Goal: Information Seeking & Learning: Learn about a topic

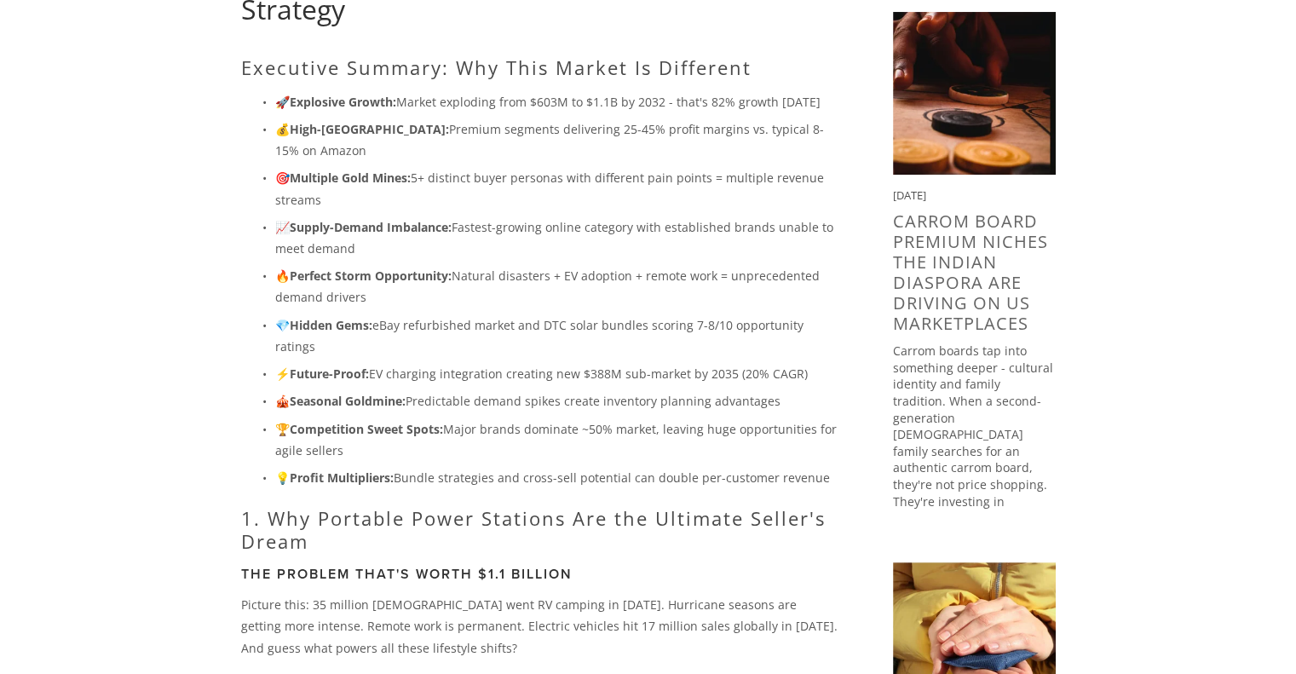
scroll to position [256, 0]
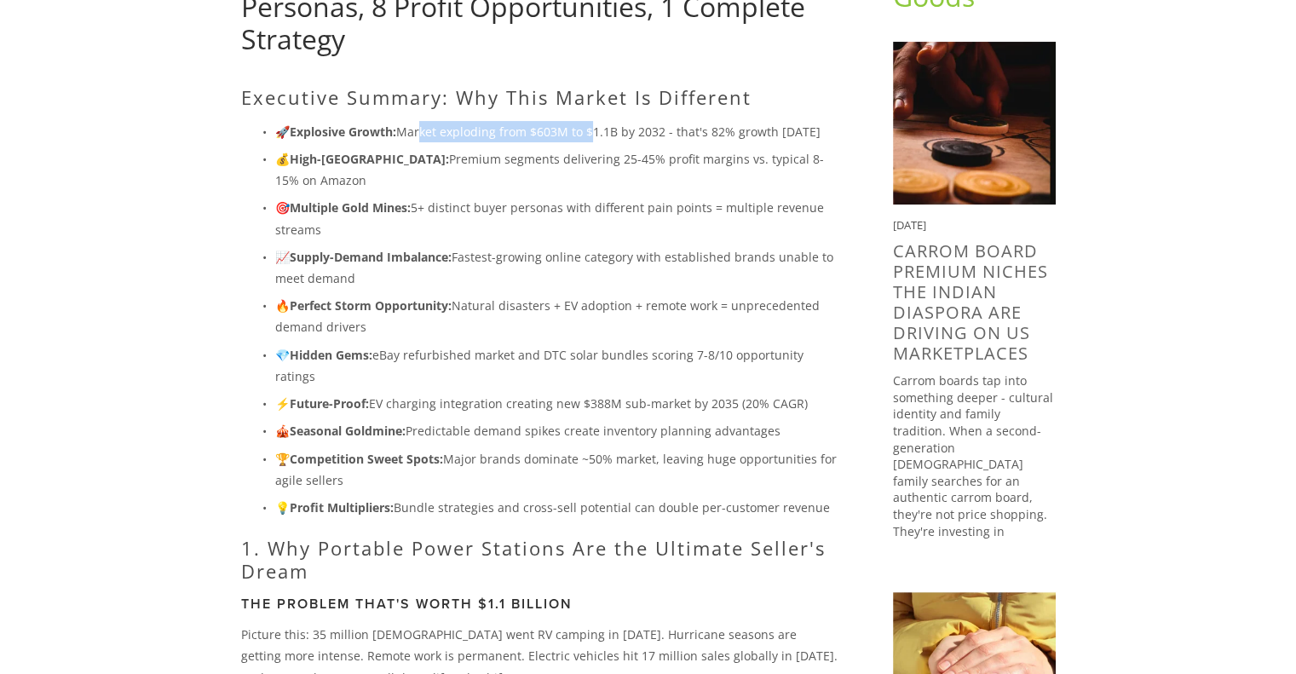
drag, startPoint x: 419, startPoint y: 132, endPoint x: 595, endPoint y: 129, distance: 176.3
click at [591, 130] on p "🚀 Explosive Growth: Market exploding from $603M to $1.1B by 2032 - that's 82% g…" at bounding box center [556, 131] width 563 height 21
click at [620, 128] on p "🚀 Explosive Growth: Market exploding from $603M to $1.1B by 2032 - that's 82% g…" at bounding box center [556, 131] width 563 height 21
drag, startPoint x: 555, startPoint y: 125, endPoint x: 664, endPoint y: 126, distance: 109.9
click at [664, 126] on p "🚀 Explosive Growth: Market exploding from $603M to $1.1B by 2032 - that's 82% g…" at bounding box center [556, 131] width 563 height 21
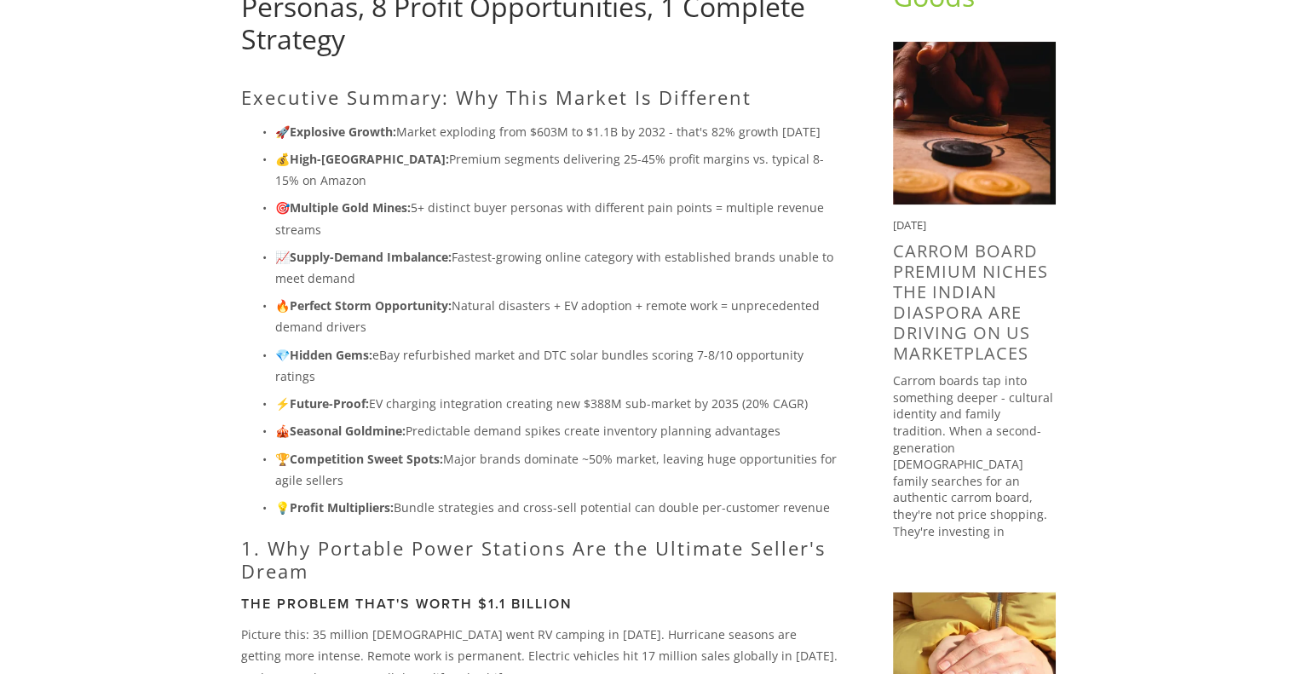
click at [677, 130] on p "🚀 Explosive Growth: Market exploding from $603M to $1.1B by 2032 - that's 82% g…" at bounding box center [556, 131] width 563 height 21
drag, startPoint x: 537, startPoint y: 129, endPoint x: 571, endPoint y: 125, distance: 34.3
click at [571, 125] on p "🚀 Explosive Growth: Market exploding from $603M to $1.1B by 2032 - that's 82% g…" at bounding box center [556, 131] width 563 height 21
click at [587, 132] on p "🚀 Explosive Growth: Market exploding from $603M to $1.1B by 2032 - that's 82% g…" at bounding box center [556, 131] width 563 height 21
drag, startPoint x: 530, startPoint y: 132, endPoint x: 572, endPoint y: 134, distance: 42.6
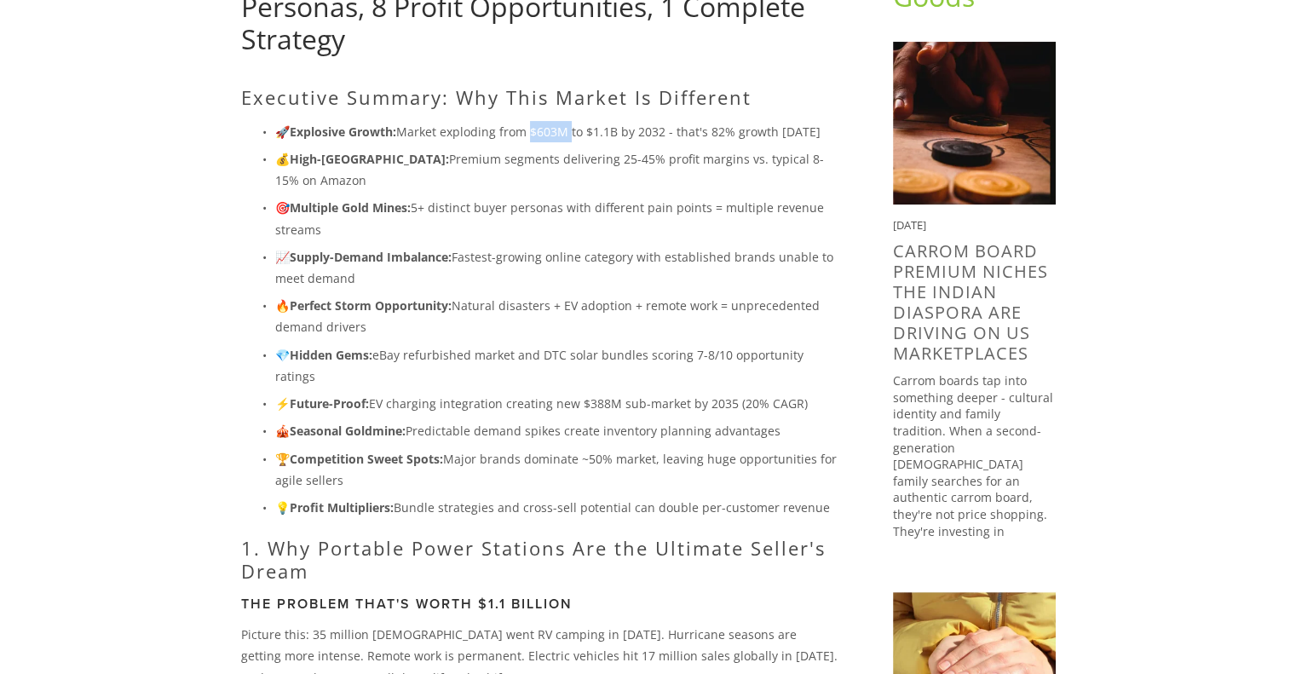
click at [572, 134] on p "🚀 Explosive Growth: Market exploding from $603M to $1.1B by 2032 - that's 82% g…" at bounding box center [556, 131] width 563 height 21
click at [578, 130] on p "🚀 Explosive Growth: Market exploding from $603M to $1.1B by 2032 - that's 82% g…" at bounding box center [556, 131] width 563 height 21
drag, startPoint x: 527, startPoint y: 130, endPoint x: 572, endPoint y: 135, distance: 45.4
click at [572, 135] on p "🚀 Explosive Growth: Market exploding from $603M to $1.1B by 2032 - that's 82% g…" at bounding box center [556, 131] width 563 height 21
click at [591, 138] on p "🚀 Explosive Growth: Market exploding from $603M to $1.1B by 2032 - that's 82% g…" at bounding box center [556, 131] width 563 height 21
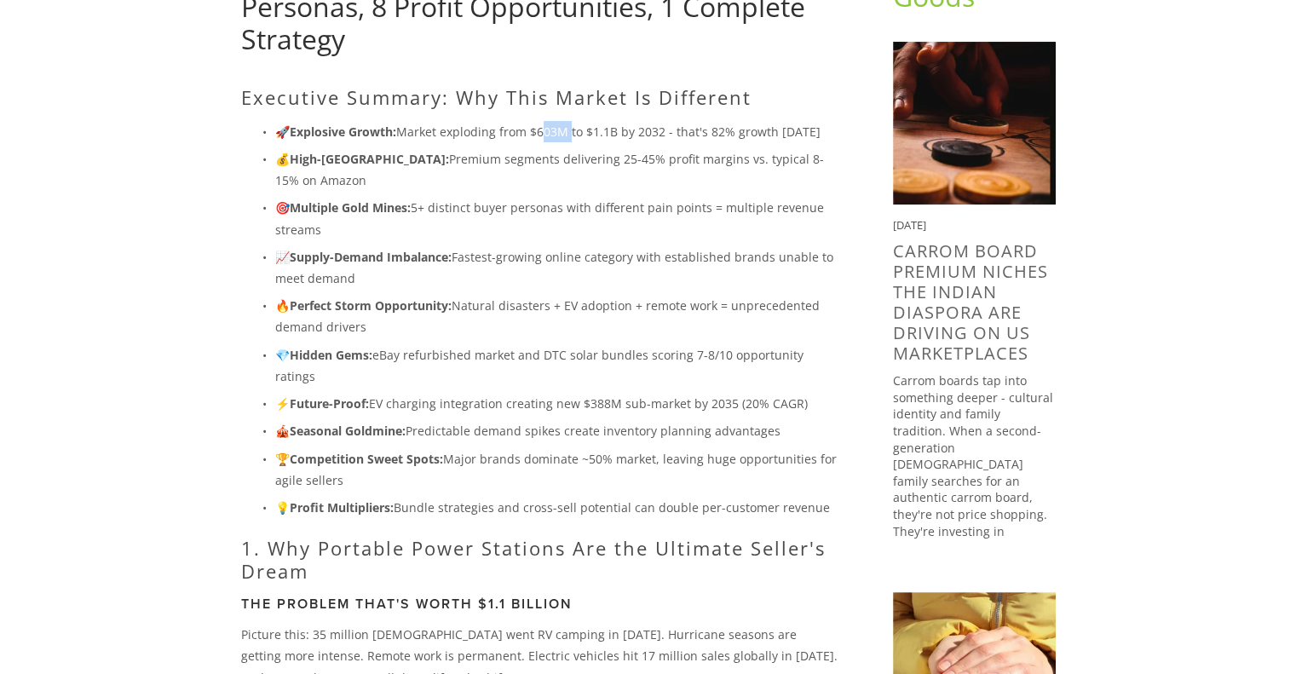
drag, startPoint x: 538, startPoint y: 129, endPoint x: 567, endPoint y: 129, distance: 29.0
click at [567, 129] on p "🚀 Explosive Growth: Market exploding from $603M to $1.1B by 2032 - that's 82% g…" at bounding box center [556, 131] width 563 height 21
click at [571, 129] on p "🚀 Explosive Growth: Market exploding from $603M to $1.1B by 2032 - that's 82% g…" at bounding box center [556, 131] width 563 height 21
drag, startPoint x: 336, startPoint y: 300, endPoint x: 445, endPoint y: 306, distance: 108.3
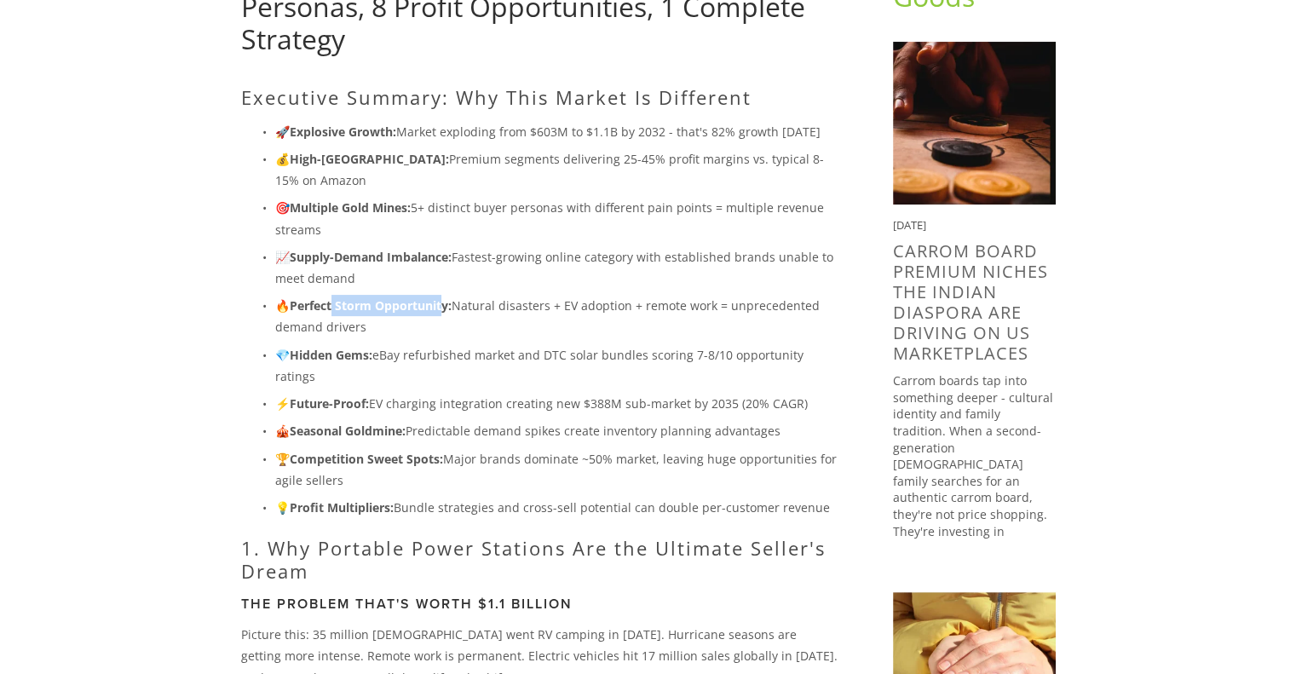
click at [445, 306] on strong "Perfect Storm Opportunity:" at bounding box center [371, 305] width 162 height 16
click at [476, 303] on p "🔥 Perfect Storm Opportunity: Natural disasters + EV adoption + remote work = un…" at bounding box center [556, 316] width 563 height 43
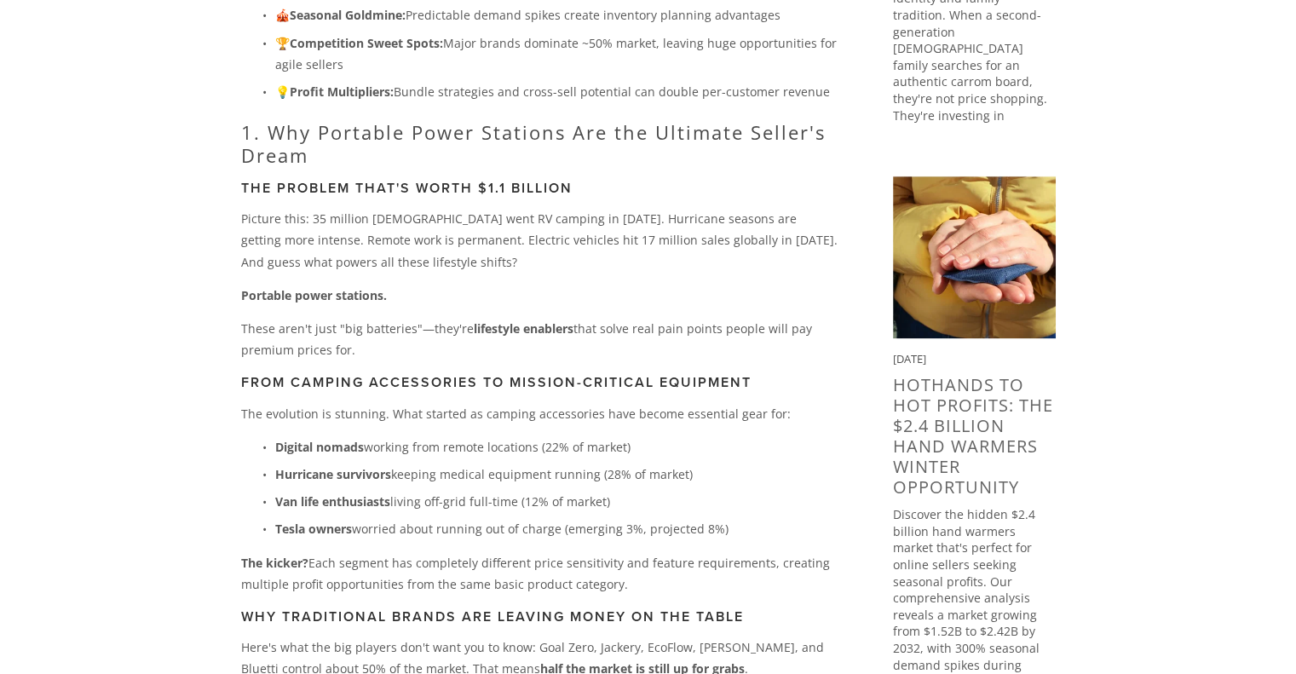
scroll to position [681, 0]
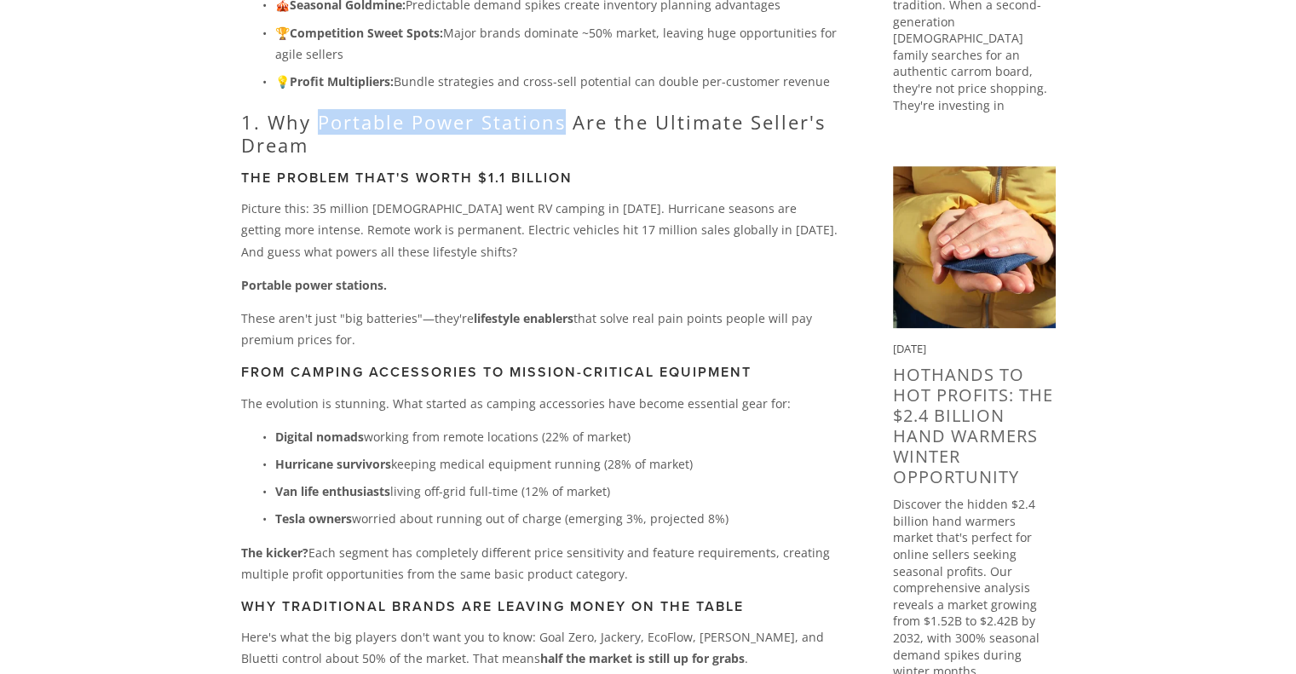
drag, startPoint x: 327, startPoint y: 118, endPoint x: 562, endPoint y: 125, distance: 235.2
click at [562, 125] on h2 "1. Why Portable Power Stations Are the Ultimate Seller's Dream" at bounding box center [539, 133] width 597 height 45
copy h2 "Portable Power Stations"
